Goal: Find specific page/section: Find specific page/section

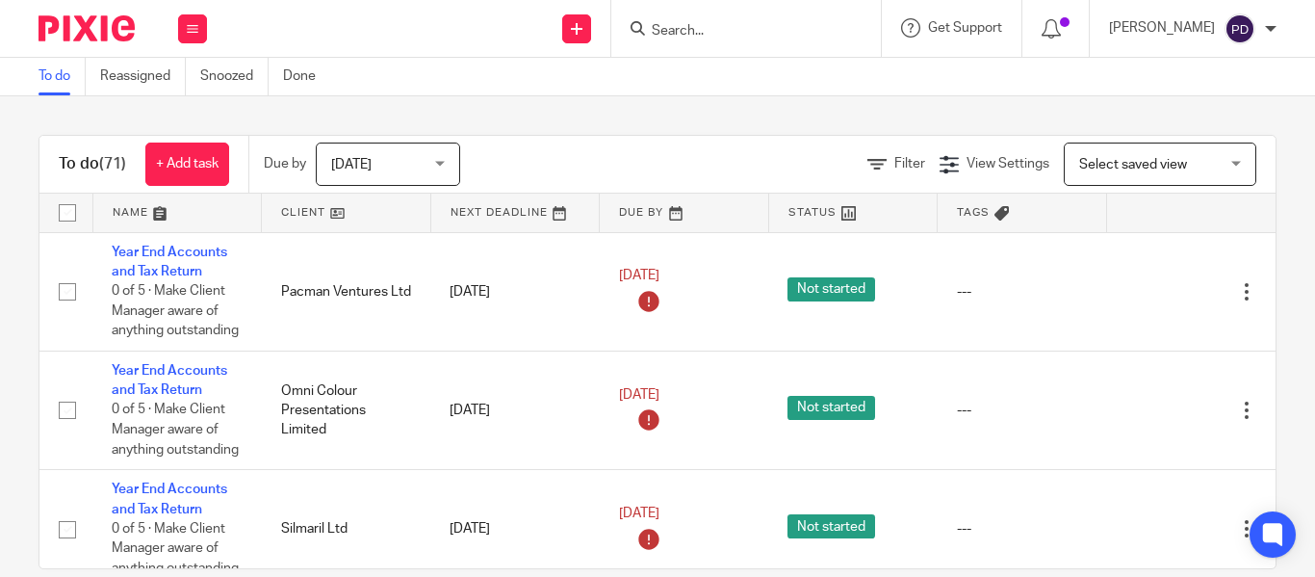
drag, startPoint x: 596, startPoint y: 42, endPoint x: 609, endPoint y: 34, distance: 16.0
click at [611, 41] on div at bounding box center [746, 28] width 270 height 57
click at [650, 34] on input "Search" at bounding box center [736, 31] width 173 height 17
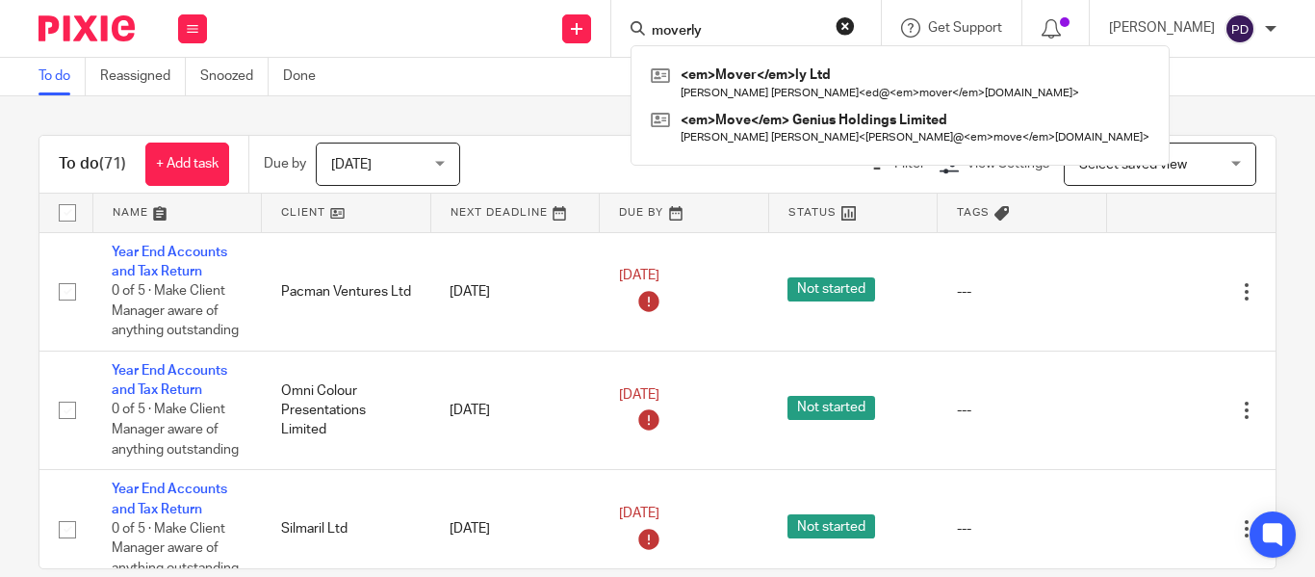
type input "moverly"
click button "submit" at bounding box center [0, 0] width 0 height 0
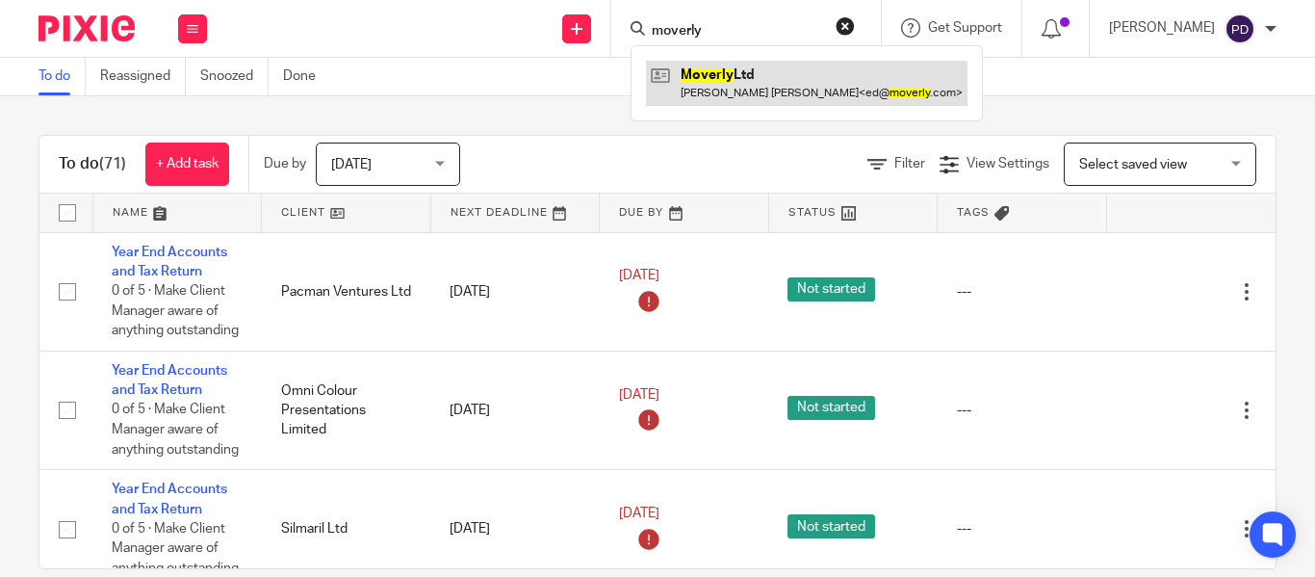
click at [687, 73] on link at bounding box center [807, 83] width 322 height 44
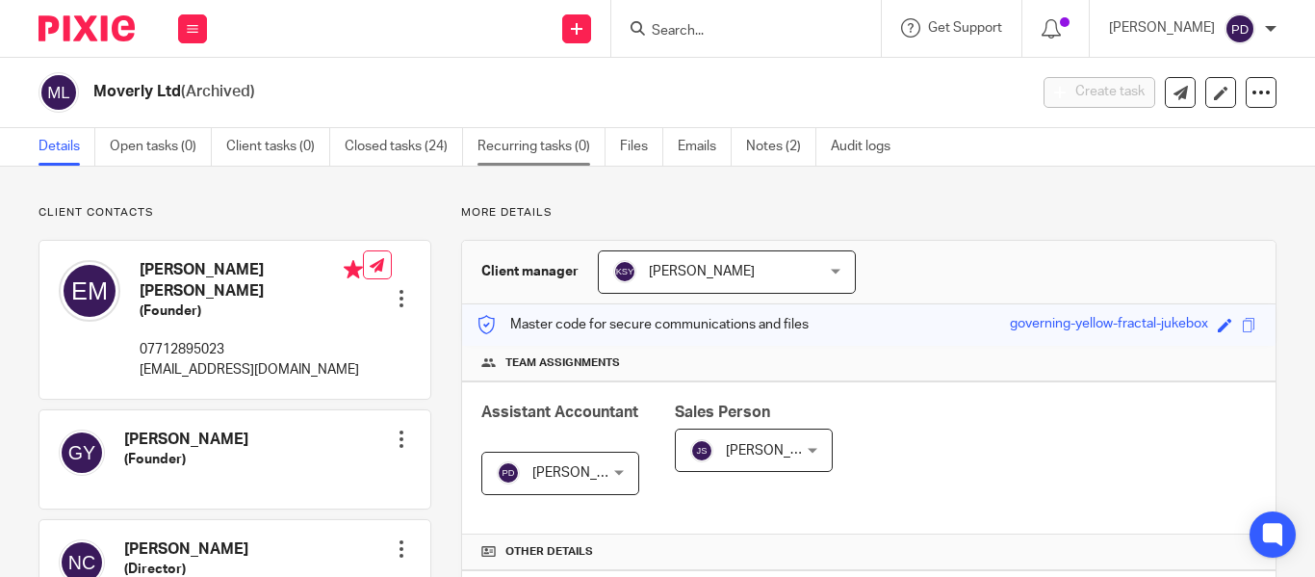
click at [523, 149] on link "Recurring tasks (0)" at bounding box center [541, 147] width 128 height 38
